Goal: Download file/media

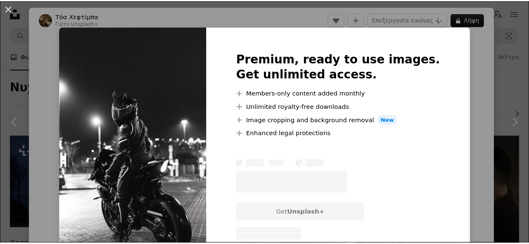
scroll to position [6394, 0]
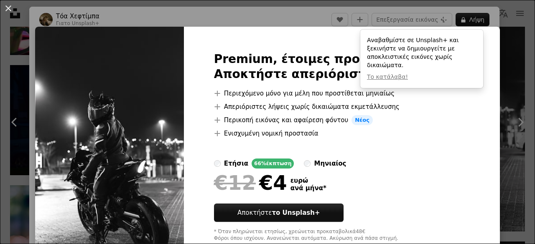
drag, startPoint x: 492, startPoint y: 21, endPoint x: 430, endPoint y: 29, distance: 62.8
click at [491, 21] on div "An X shape Premium, έτοιμες προς χρήση εικόνες. Αποκτήστε απεριόριστη πρόσβαση.…" at bounding box center [267, 122] width 535 height 244
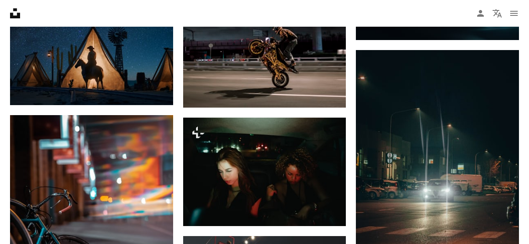
scroll to position [6895, 0]
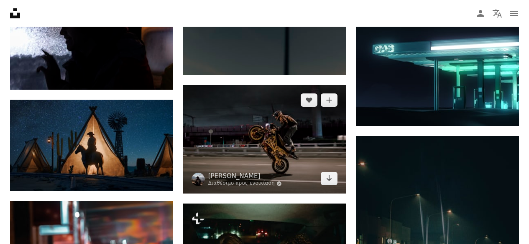
click at [274, 135] on img at bounding box center [264, 139] width 163 height 109
